Goal: Find specific page/section: Find specific page/section

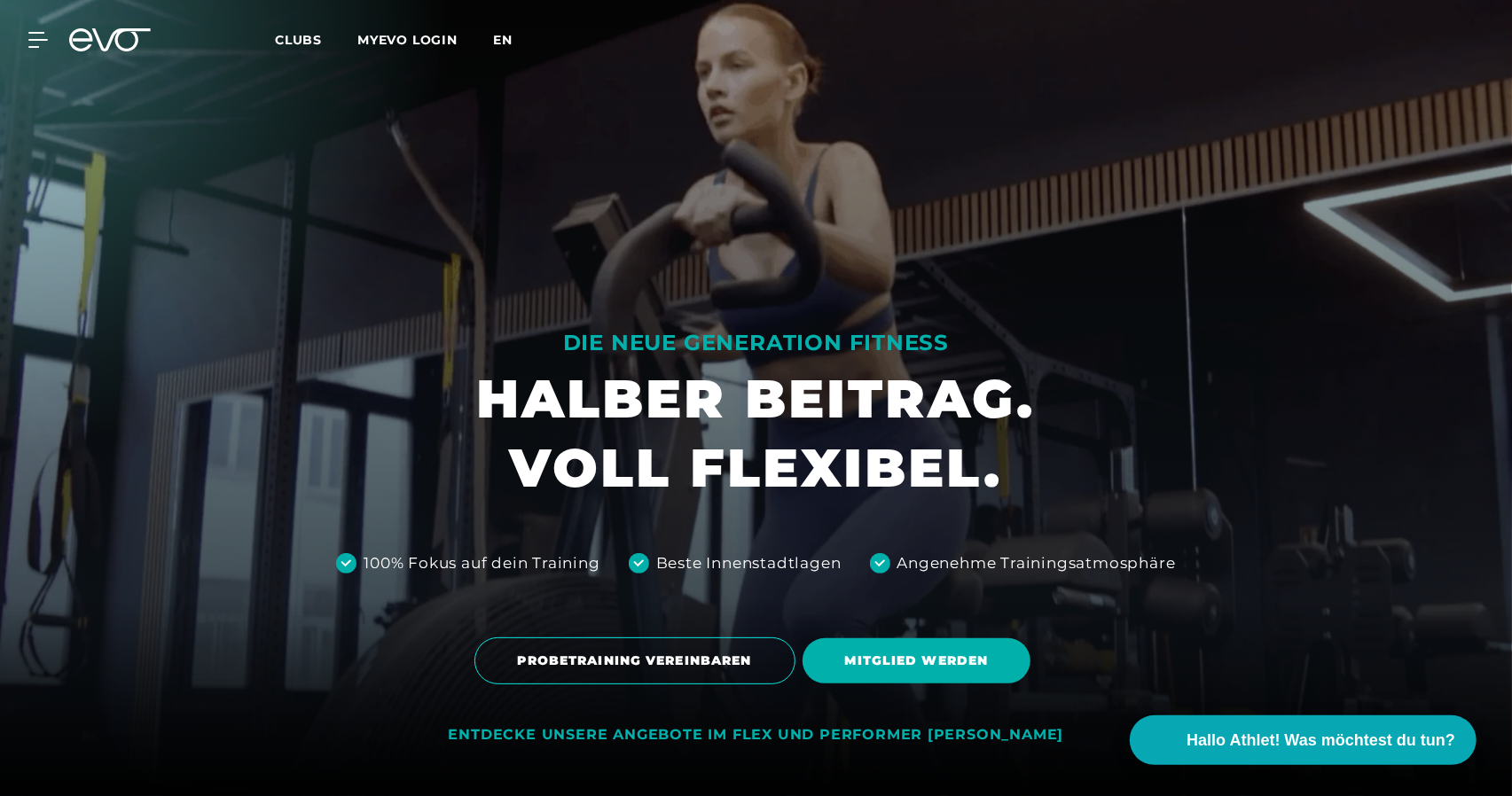
click at [499, 36] on span "en" at bounding box center [502, 40] width 19 height 16
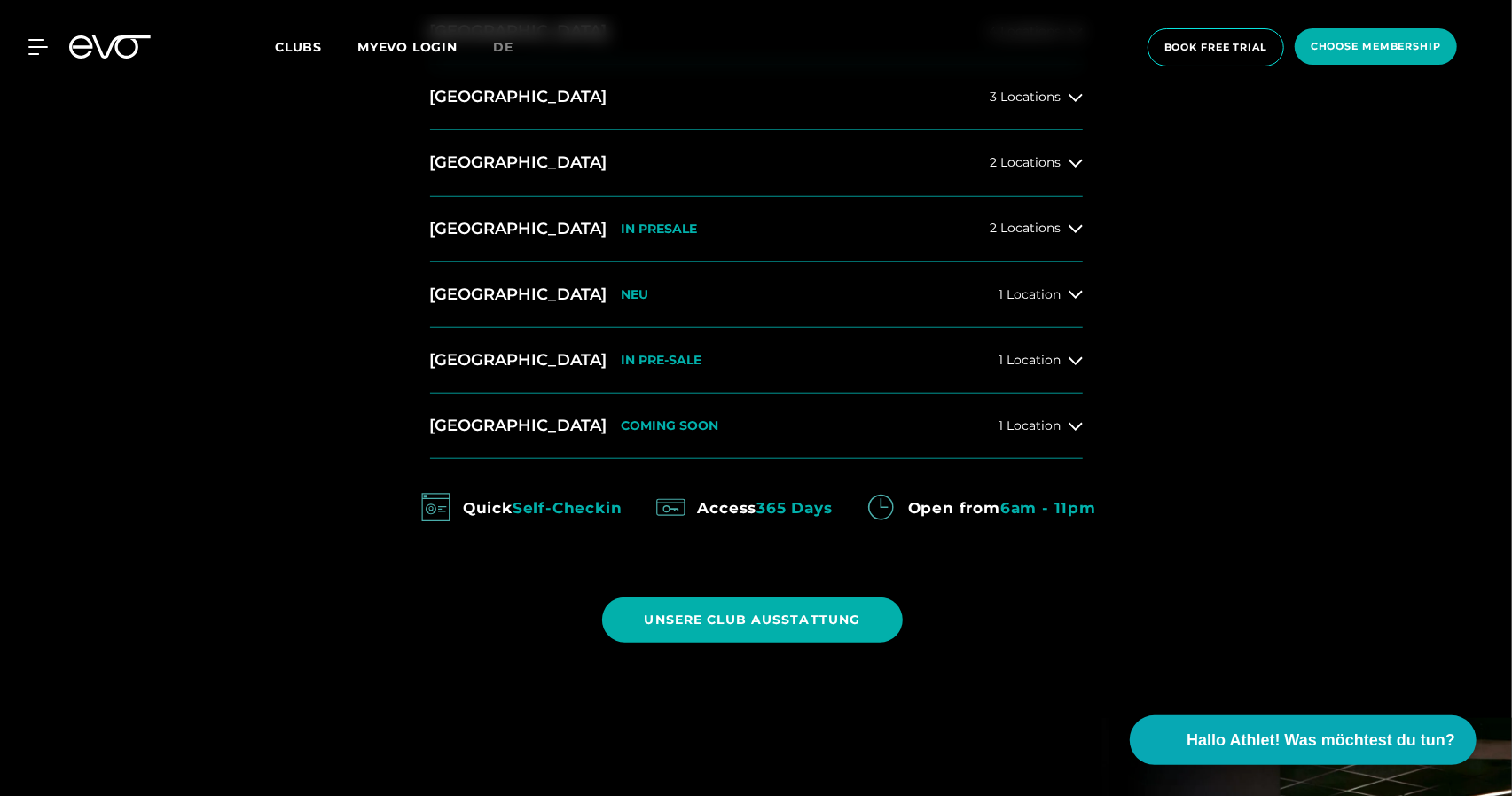
scroll to position [975, 0]
click at [1033, 228] on span "2 Locations" at bounding box center [1025, 228] width 71 height 14
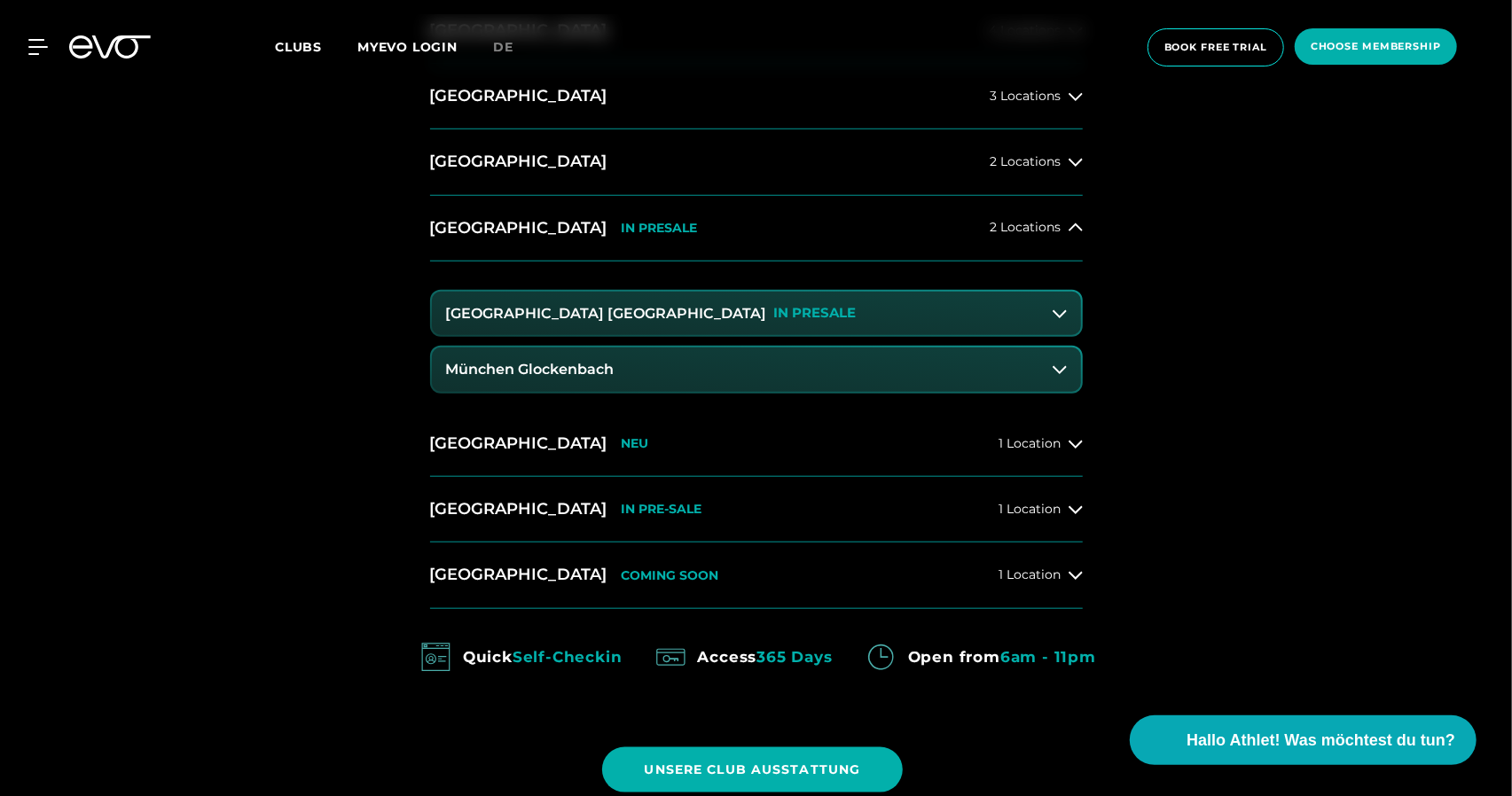
click at [572, 314] on h3 "[GEOGRAPHIC_DATA] [GEOGRAPHIC_DATA]" at bounding box center [607, 313] width 321 height 16
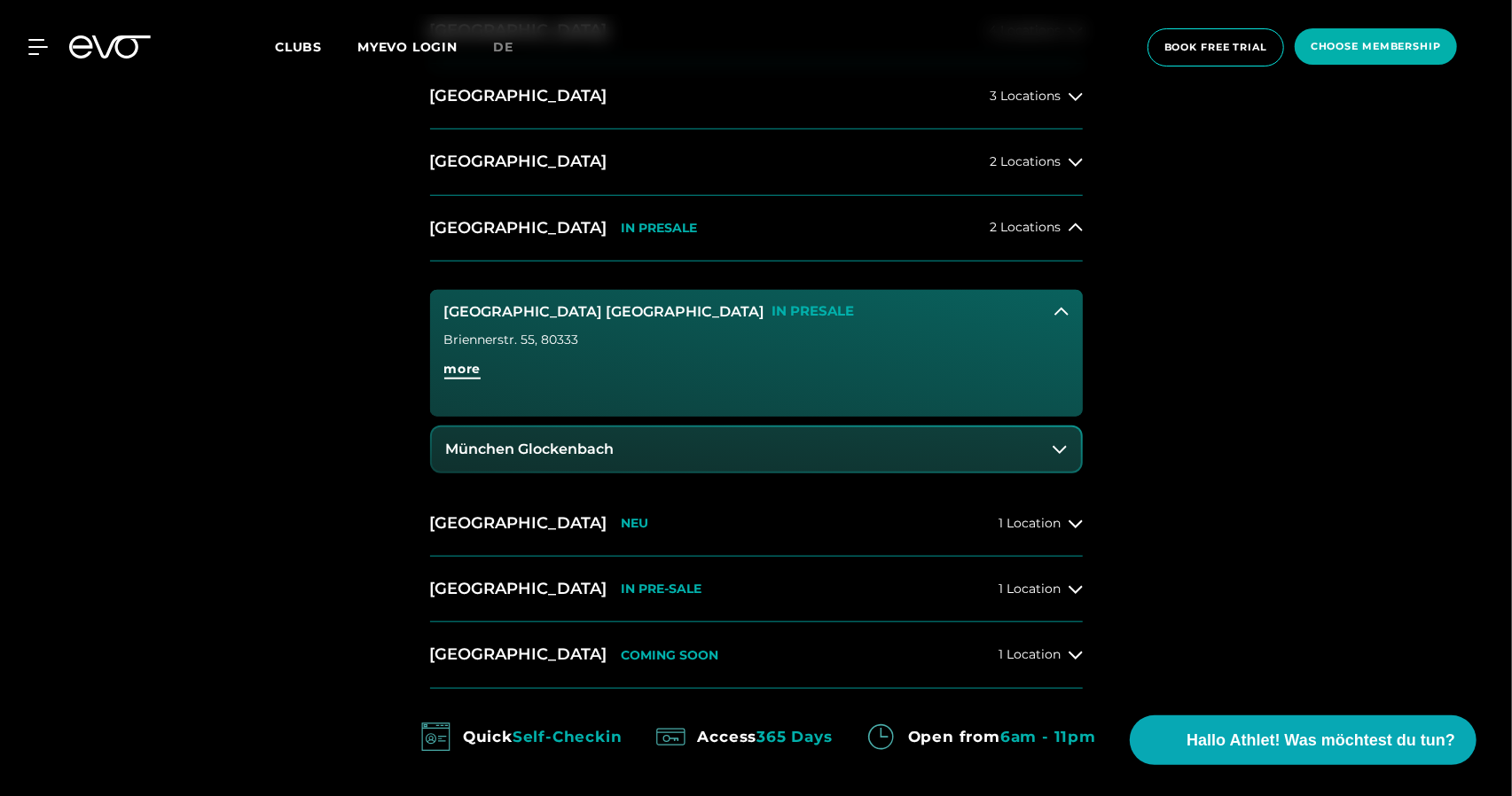
click at [466, 364] on span "more" at bounding box center [462, 369] width 37 height 18
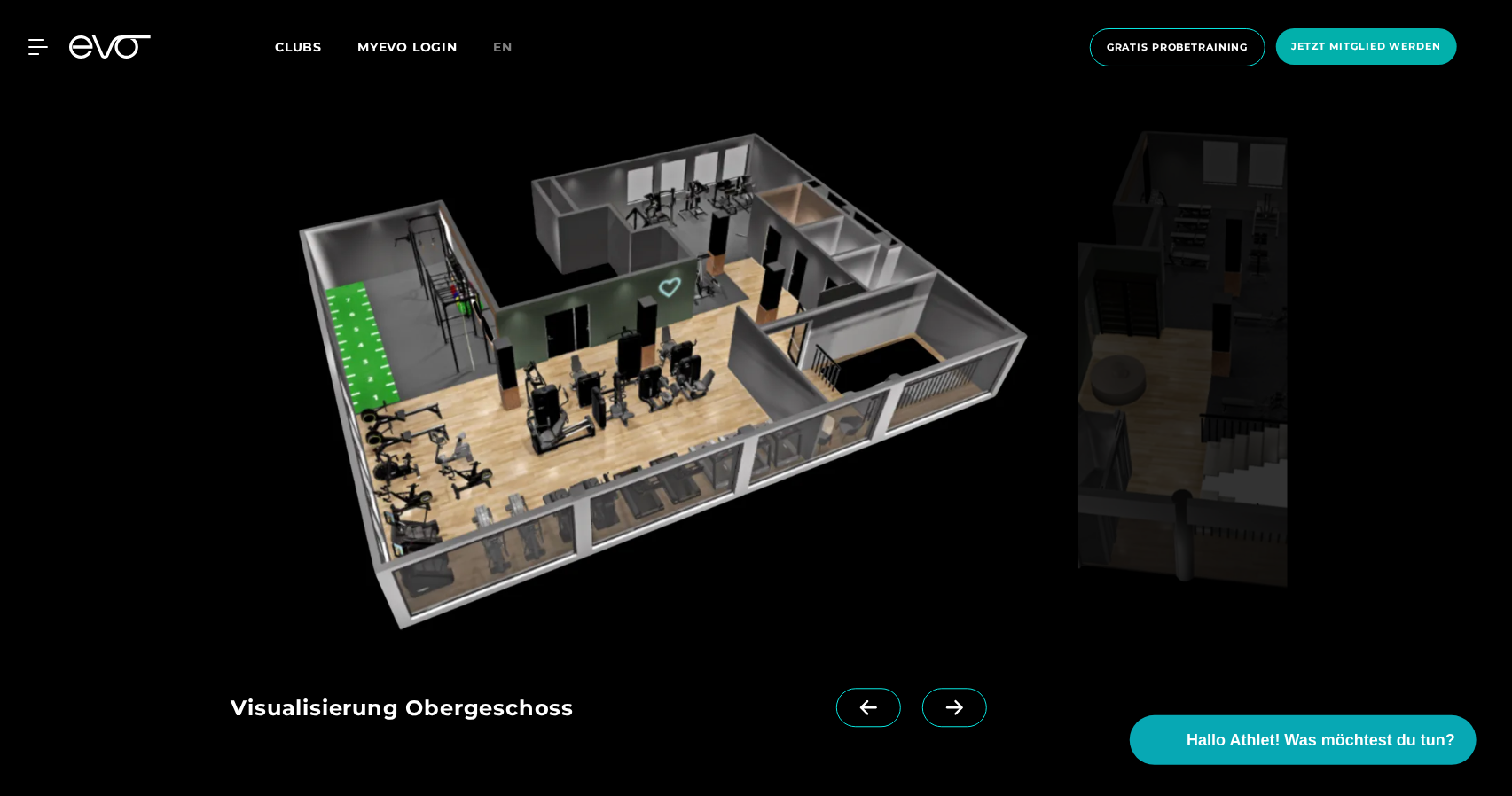
scroll to position [2659, 0]
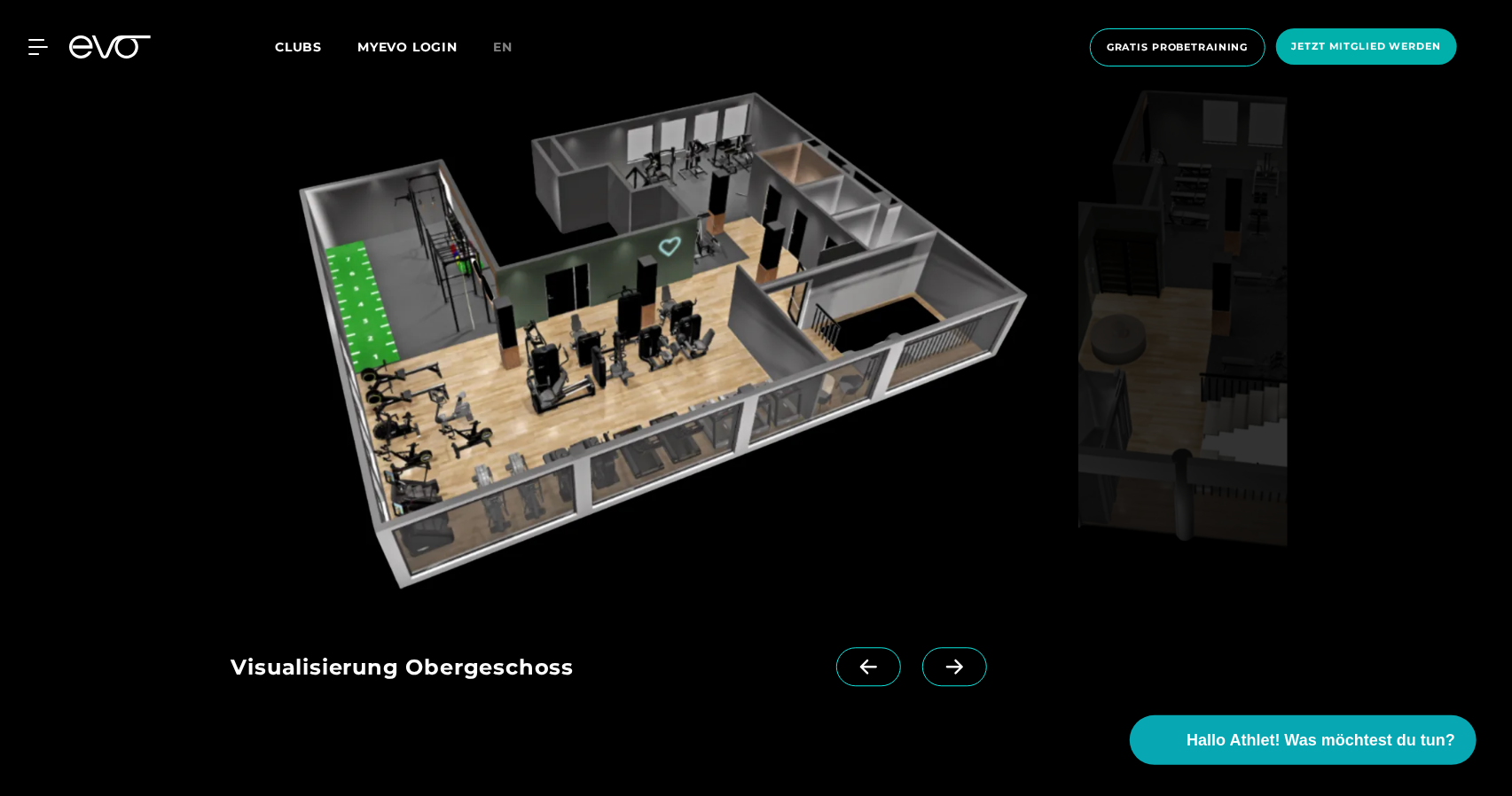
click at [940, 659] on icon at bounding box center [955, 667] width 31 height 16
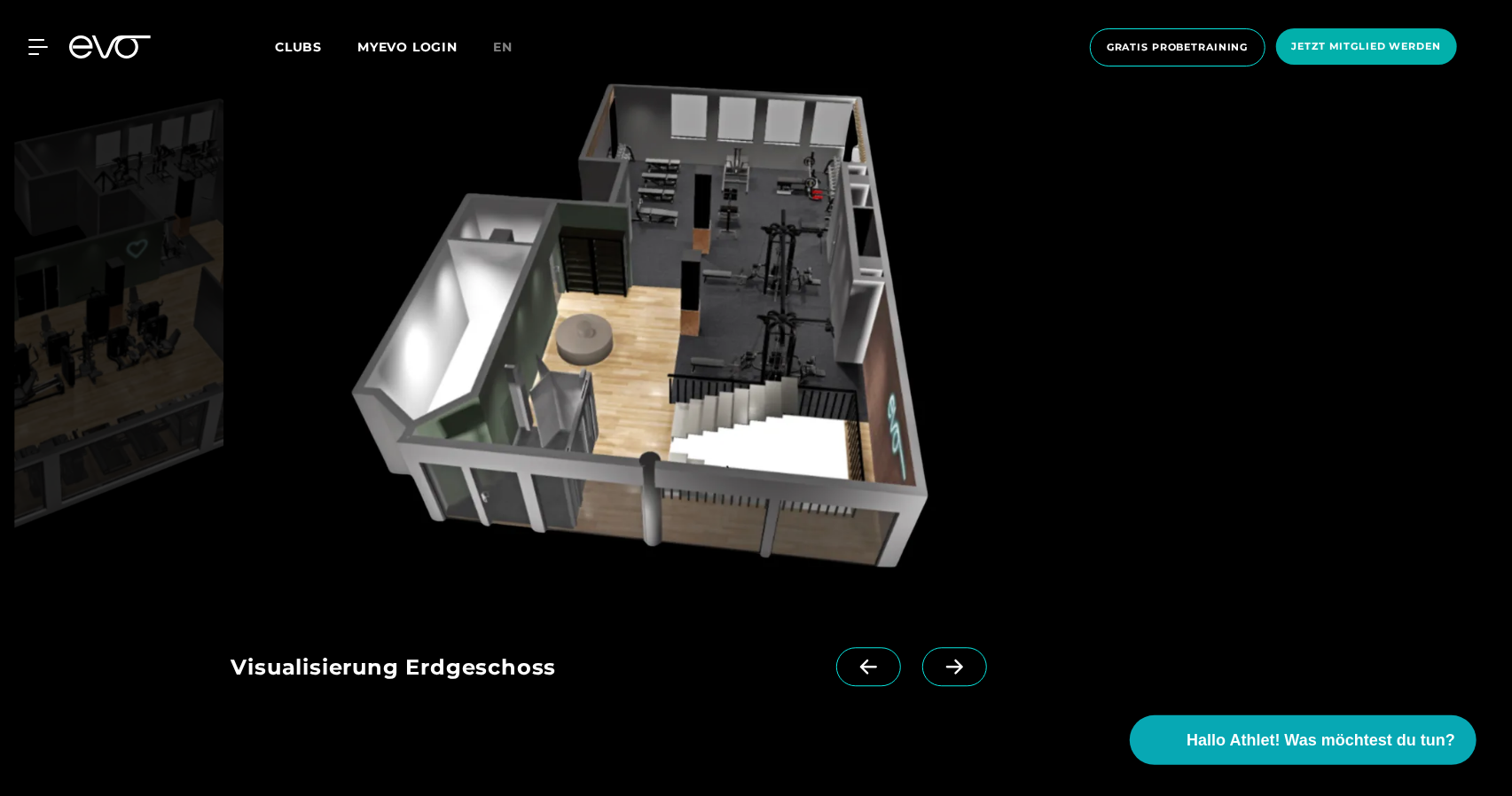
scroll to position [2570, 0]
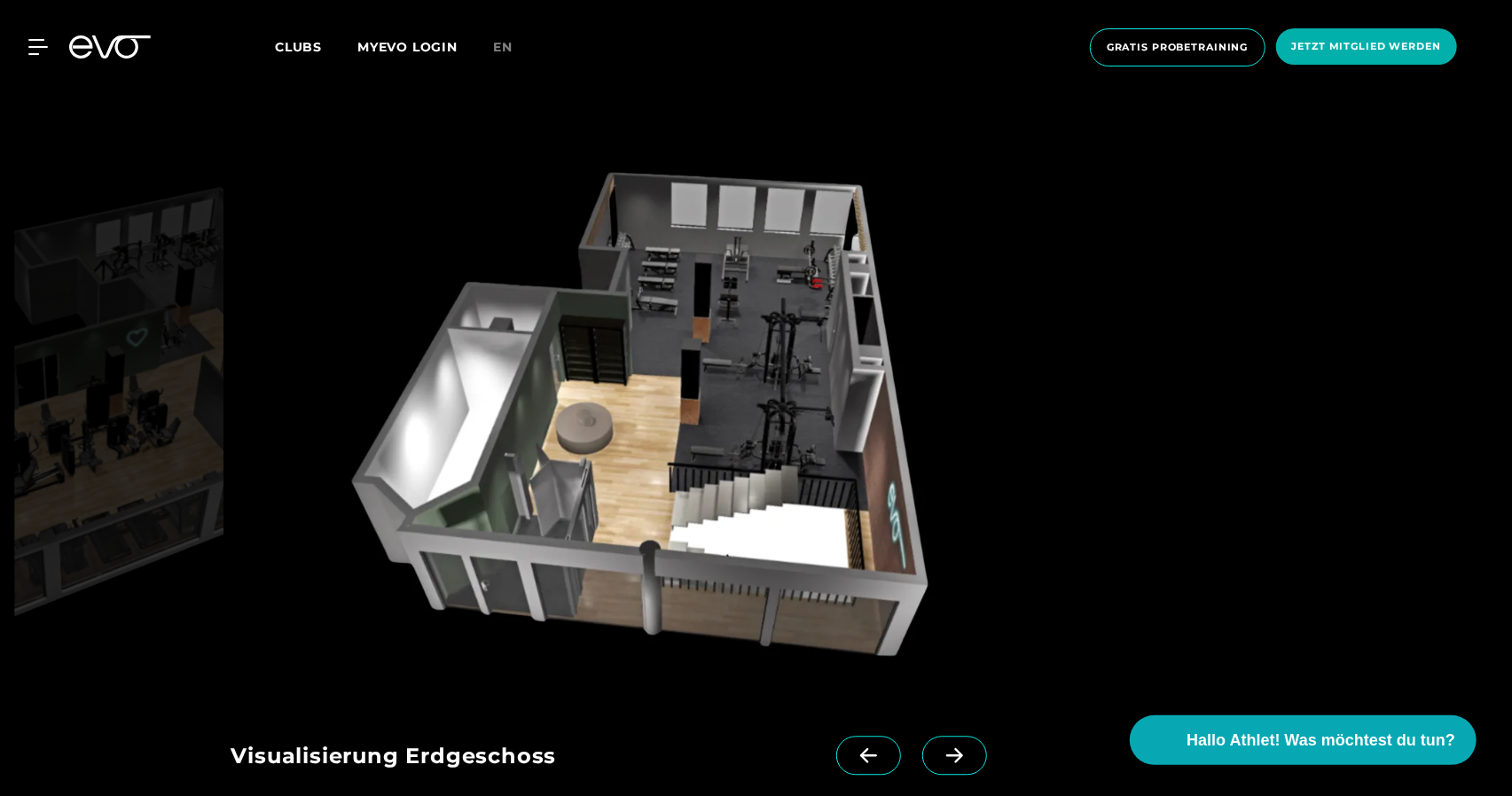
click at [940, 747] on icon at bounding box center [955, 755] width 31 height 16
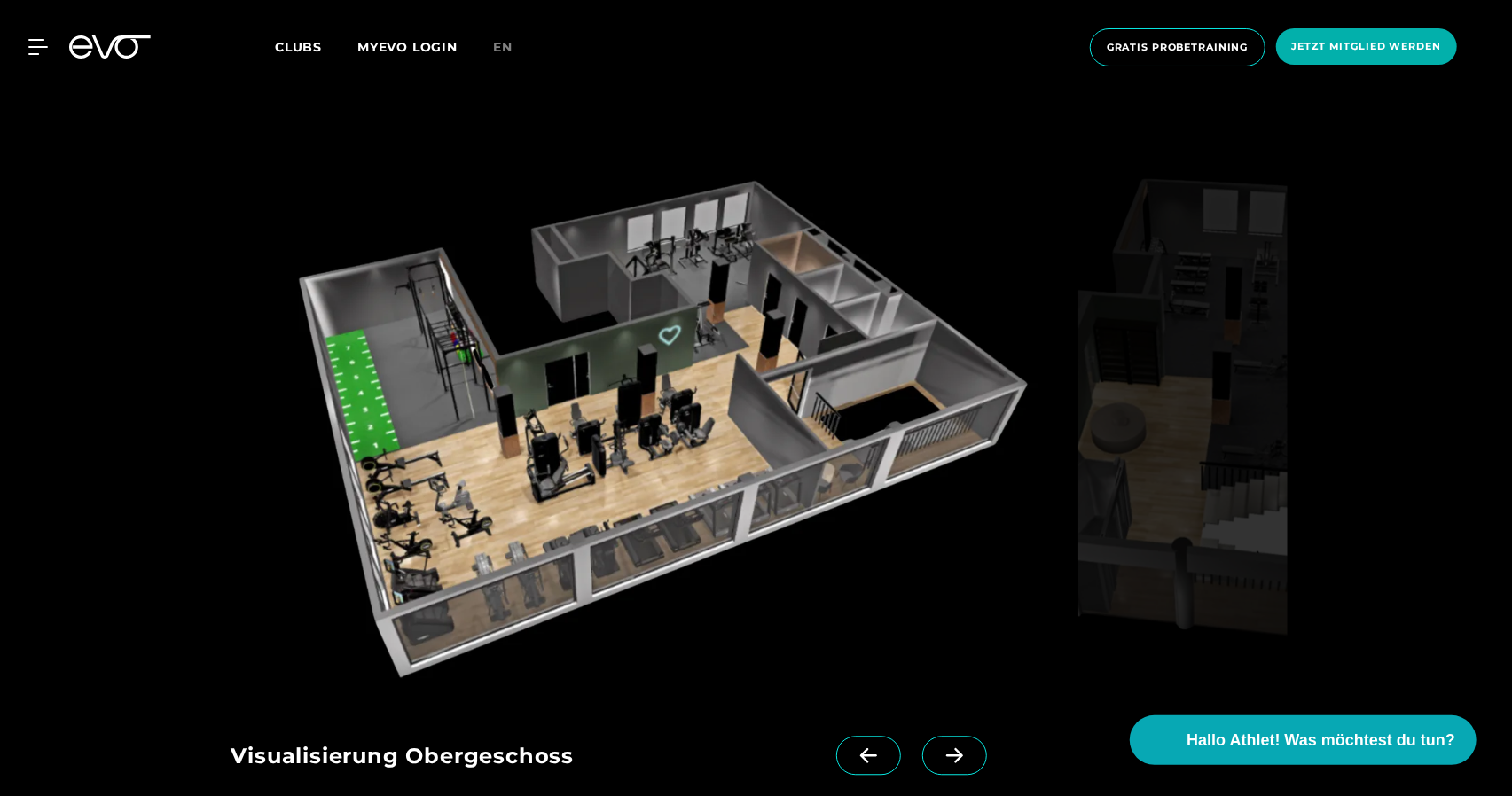
click at [935, 736] on span at bounding box center [954, 755] width 64 height 39
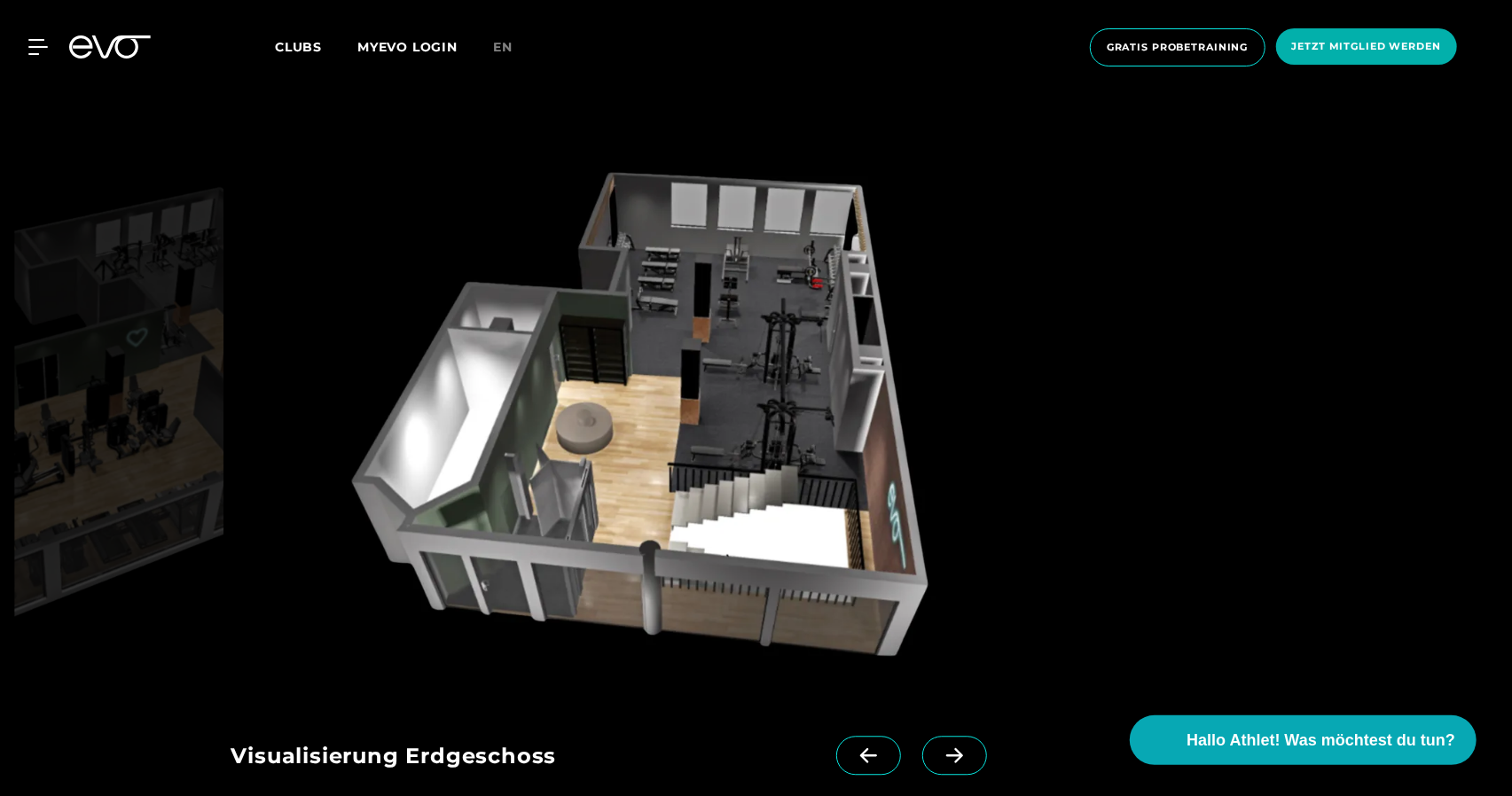
click at [935, 736] on span at bounding box center [954, 755] width 64 height 39
